Goal: Check status

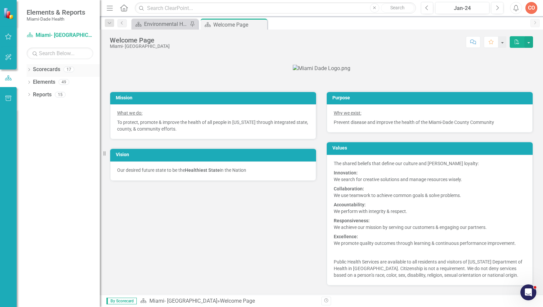
click at [45, 70] on link "Scorecards" at bounding box center [46, 70] width 27 height 8
click at [30, 70] on icon "Dropdown" at bounding box center [29, 71] width 5 height 4
click at [32, 85] on div "Dropdown" at bounding box center [32, 83] width 5 height 6
click at [36, 97] on div "Dropdown Foundational Plans" at bounding box center [65, 96] width 70 height 13
click at [37, 95] on icon "Dropdown" at bounding box center [39, 95] width 5 height 4
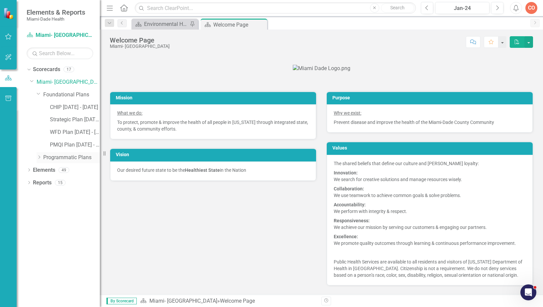
click at [40, 156] on icon "Dropdown" at bounding box center [39, 157] width 5 height 4
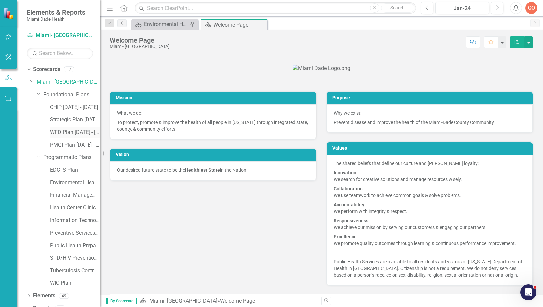
click at [76, 132] on link "WFD Plan [DATE] - [DATE]" at bounding box center [75, 133] width 50 height 8
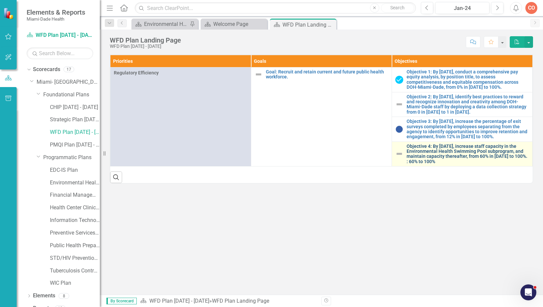
click at [486, 155] on link "Objective 4: By [DATE], increase staff capacity in the Environmental Health Swi…" at bounding box center [468, 154] width 122 height 21
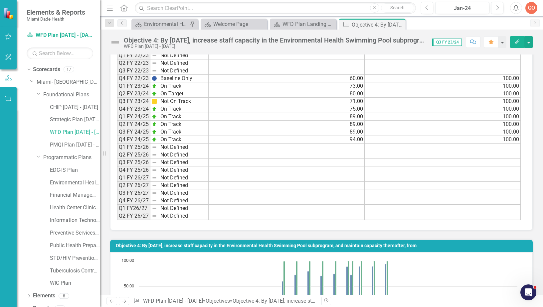
scroll to position [499, 0]
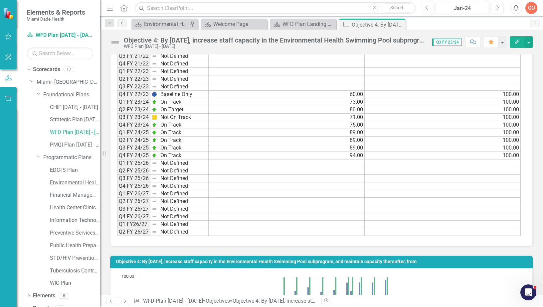
click at [139, 156] on td "Q4 FY 24/25" at bounding box center [133, 156] width 33 height 8
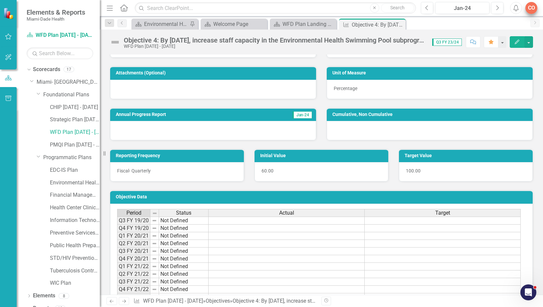
scroll to position [233, 0]
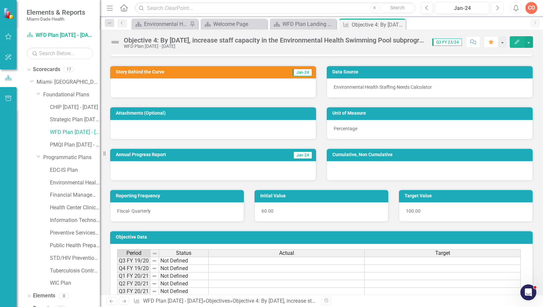
click at [502, 6] on button "Next" at bounding box center [497, 8] width 12 height 12
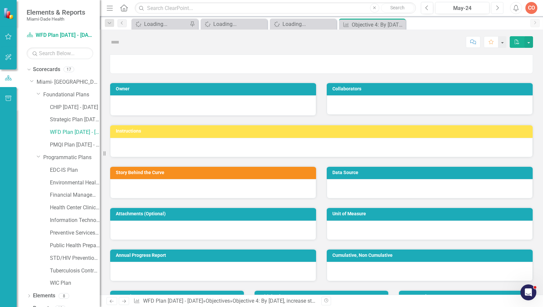
click at [502, 6] on button "Next" at bounding box center [497, 8] width 12 height 12
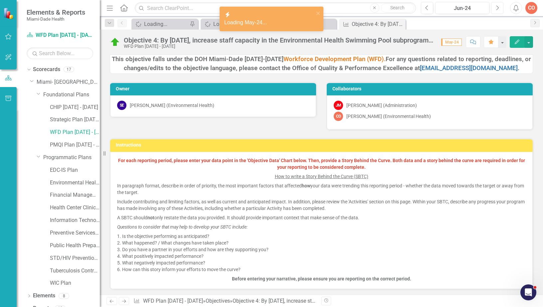
click at [502, 6] on button "Next" at bounding box center [497, 8] width 12 height 12
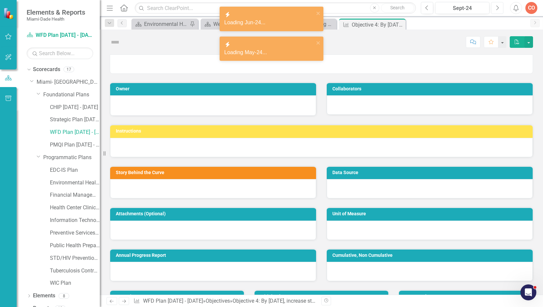
click at [502, 6] on button "Next" at bounding box center [497, 8] width 12 height 12
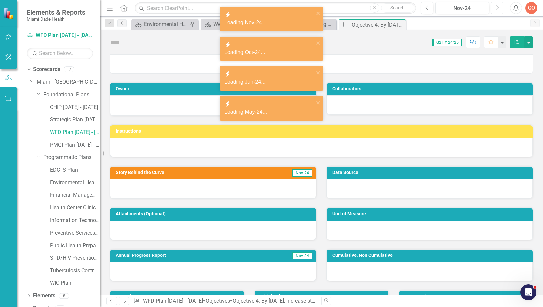
click at [502, 6] on button "Next" at bounding box center [497, 8] width 12 height 12
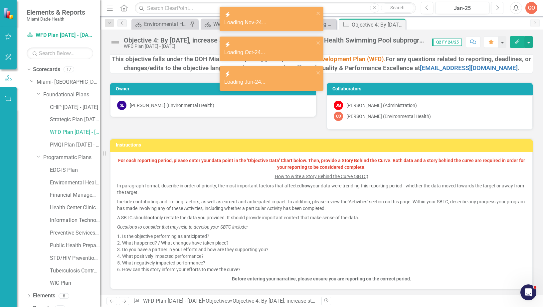
click at [502, 6] on button "Next" at bounding box center [497, 8] width 12 height 12
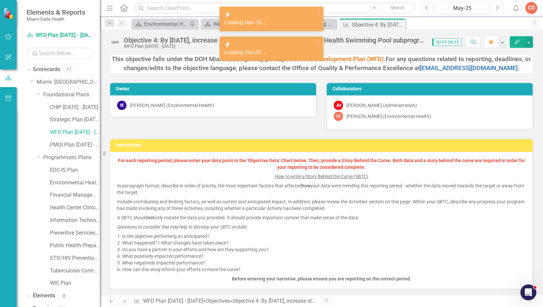
click at [502, 6] on button "Next" at bounding box center [497, 8] width 12 height 12
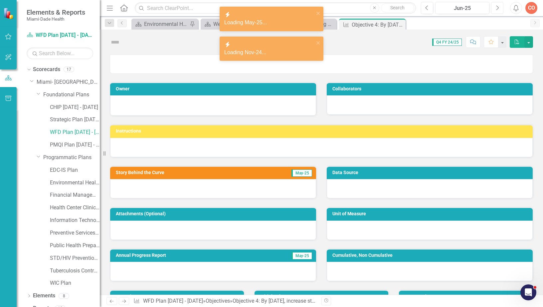
click at [502, 6] on button "Next" at bounding box center [497, 8] width 12 height 12
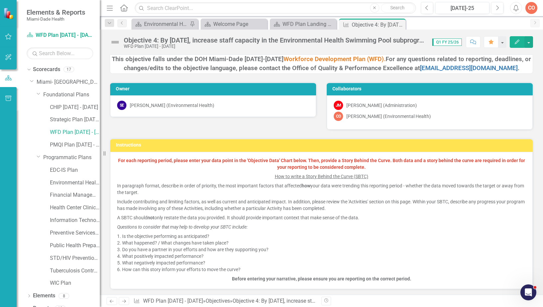
click at [503, 7] on div "Previous [DATE]-25 Next" at bounding box center [464, 8] width 86 height 12
click at [501, 6] on button "Next" at bounding box center [497, 8] width 12 height 12
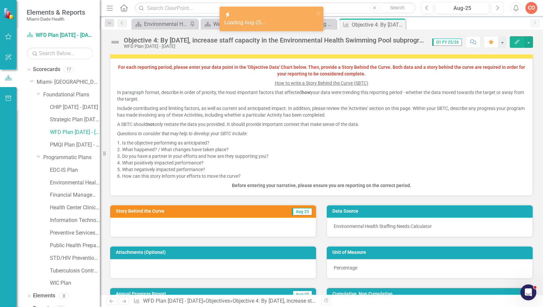
scroll to position [133, 0]
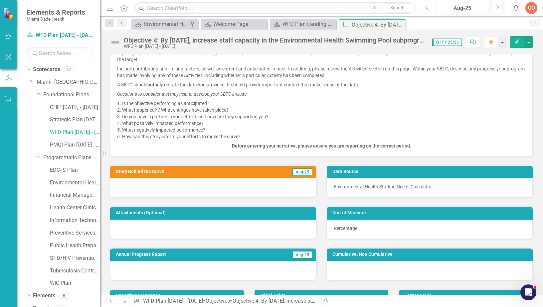
click at [429, 7] on button "Previous" at bounding box center [427, 8] width 12 height 12
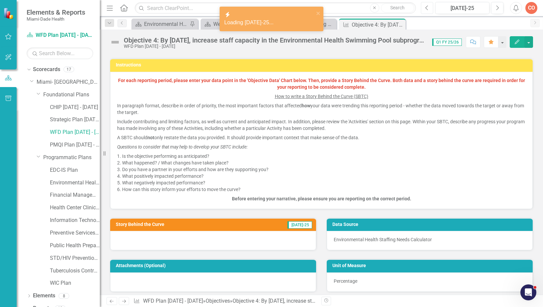
scroll to position [100, 0]
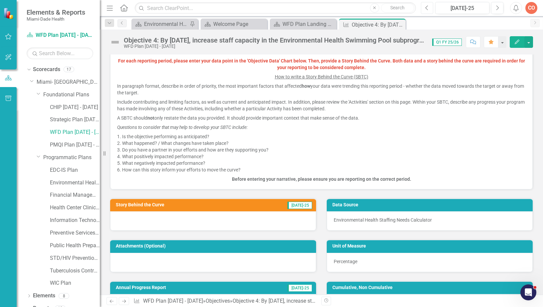
click at [427, 12] on button "Previous" at bounding box center [427, 8] width 12 height 12
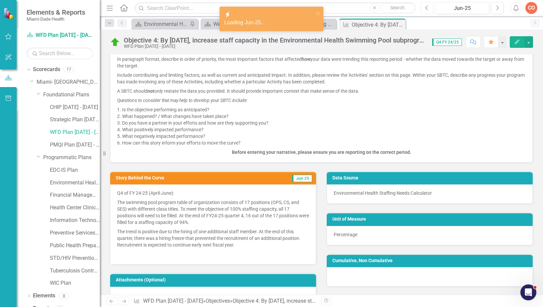
scroll to position [133, 0]
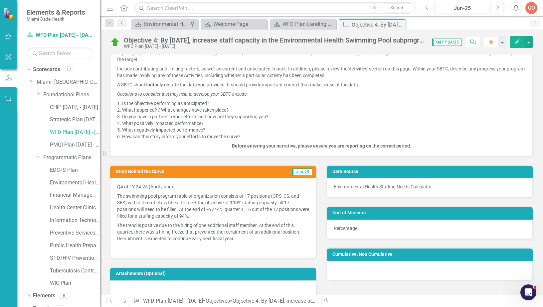
drag, startPoint x: 117, startPoint y: 195, endPoint x: 187, endPoint y: 202, distance: 70.2
click at [187, 202] on p "The swimming pool program table of organization consists of 17 positions (OPS, …" at bounding box center [213, 206] width 192 height 29
click at [512, 42] on button "Edit" at bounding box center [517, 42] width 15 height 12
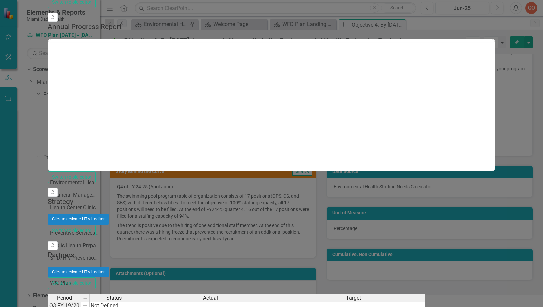
scroll to position [0, 0]
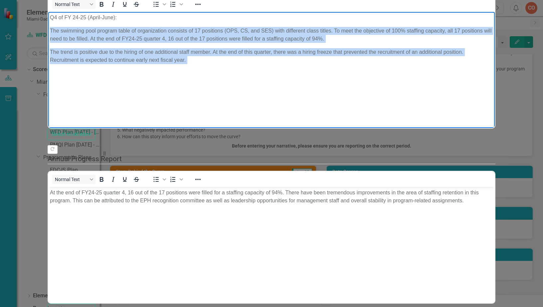
drag, startPoint x: 50, startPoint y: 29, endPoint x: 279, endPoint y: 76, distance: 233.6
click at [279, 76] on body "Q4 of FY 24-25 (April-June): The swimming pool program table of organization co…" at bounding box center [271, 62] width 447 height 100
copy body "The swimming pool program table of organization consists of 17 positions (OPS, …"
click at [228, 89] on body "Q4 of FY 24-25 (April-June): The swimming pool program table of organization co…" at bounding box center [271, 62] width 447 height 100
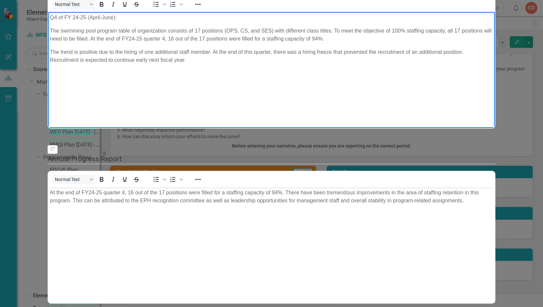
drag, startPoint x: 526, startPoint y: 8, endPoint x: 523, endPoint y: 18, distance: 9.8
